Goal: Information Seeking & Learning: Check status

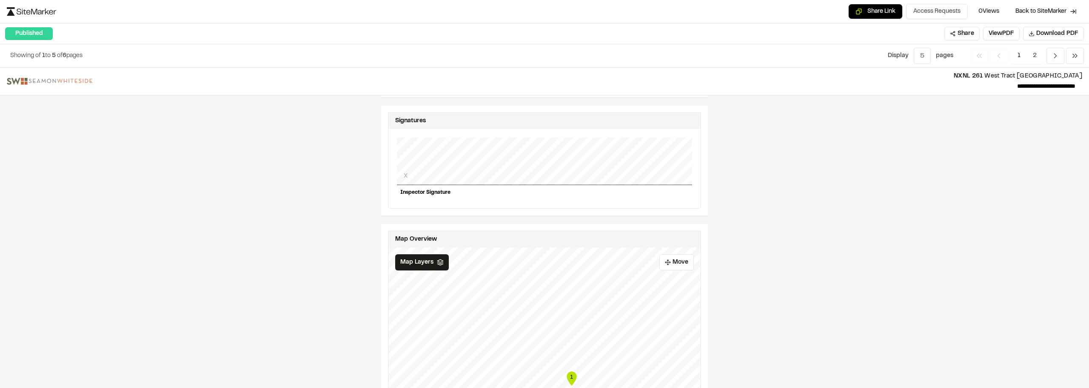
scroll to position [681, 0]
